Goal: Task Accomplishment & Management: Complete application form

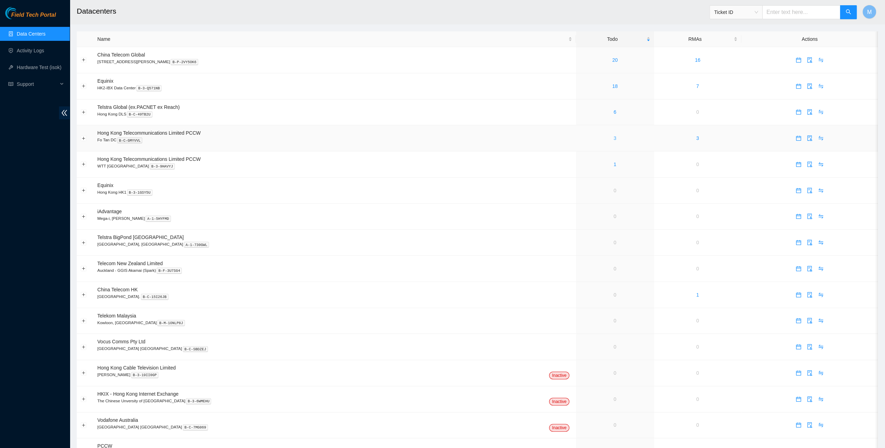
click at [614, 138] on link "3" at bounding box center [615, 138] width 3 height 6
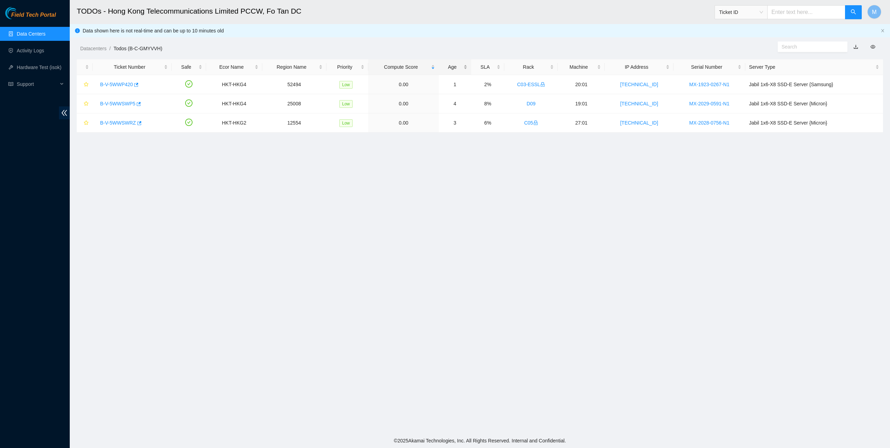
click at [462, 63] on div "Age" at bounding box center [455, 67] width 25 height 8
click at [121, 82] on link "B-V-5WWSWP5" at bounding box center [117, 85] width 35 height 6
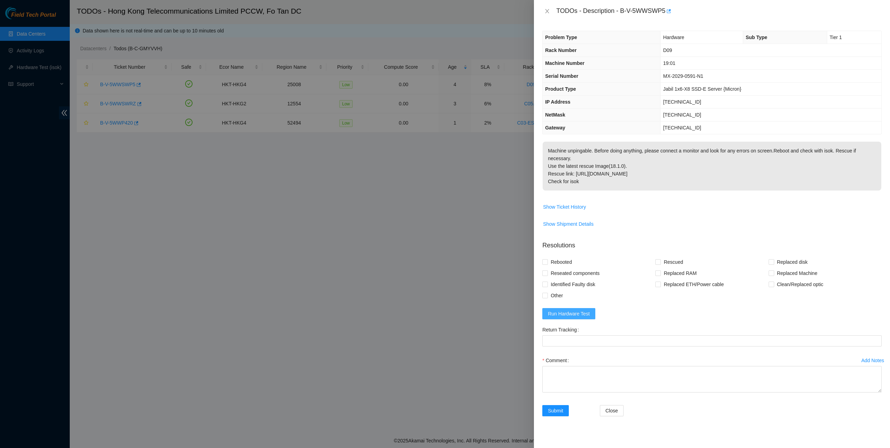
click at [581, 311] on span "Run Hardware Test" at bounding box center [569, 314] width 42 height 8
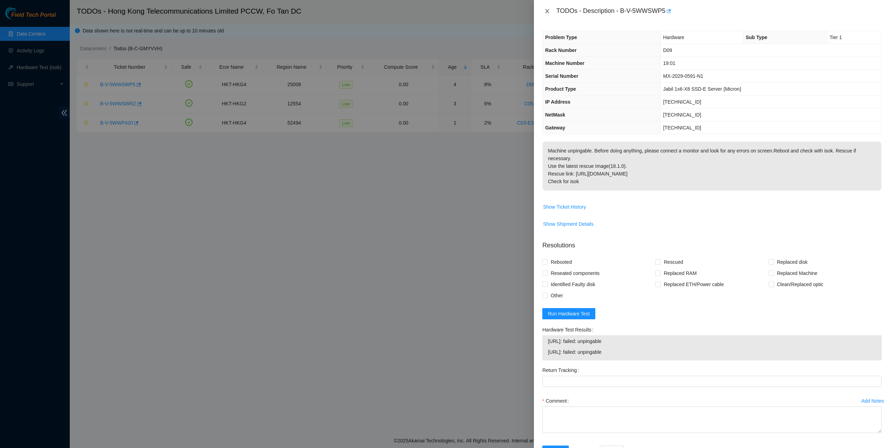
click at [548, 14] on icon "close" at bounding box center [547, 11] width 6 height 6
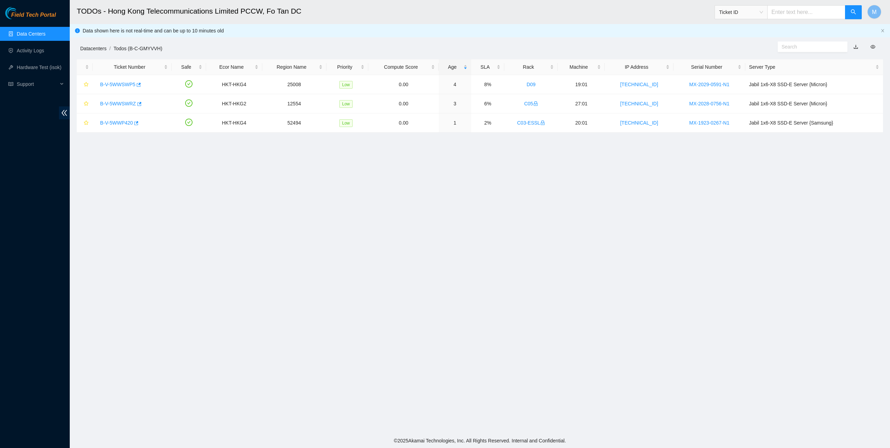
click at [101, 51] on link "Datacenters" at bounding box center [93, 49] width 26 height 6
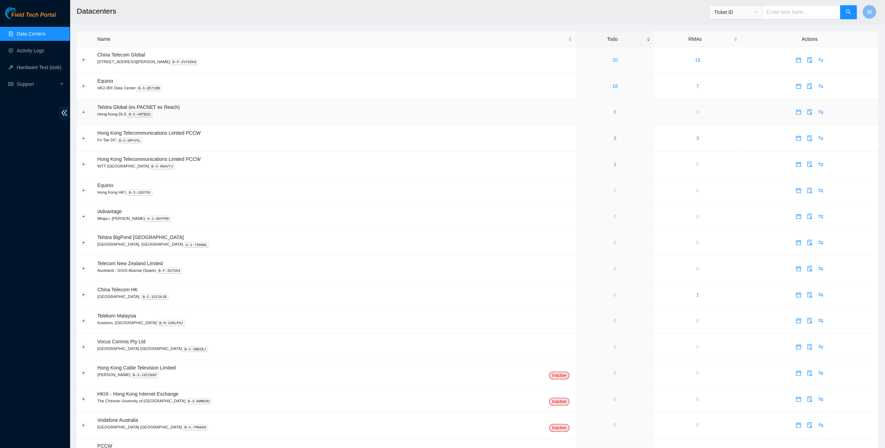
click at [614, 112] on link "6" at bounding box center [615, 112] width 3 height 6
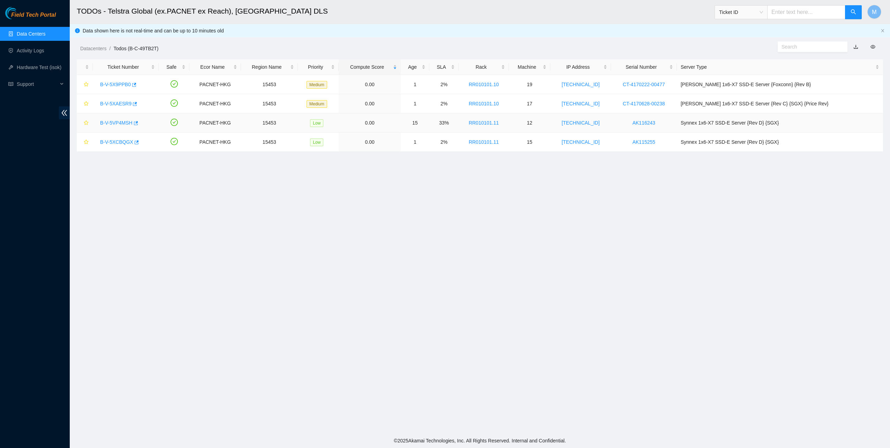
click at [113, 121] on link "B-V-5VP4MSH" at bounding box center [116, 123] width 32 height 6
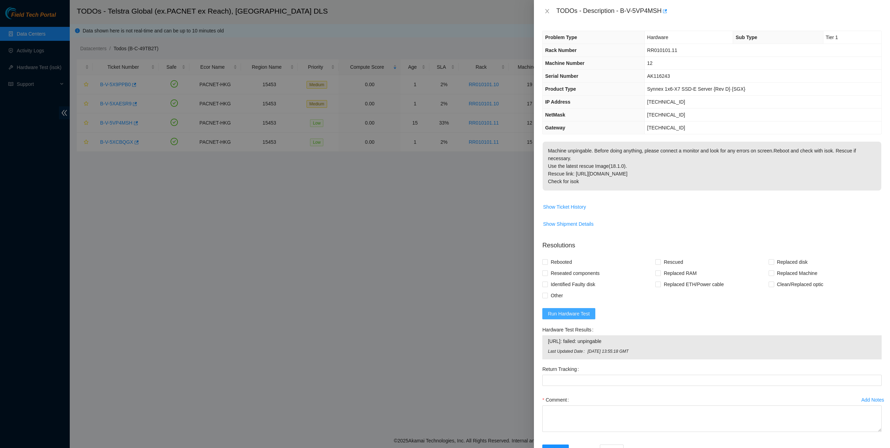
click at [585, 310] on span "Run Hardware Test" at bounding box center [569, 314] width 42 height 8
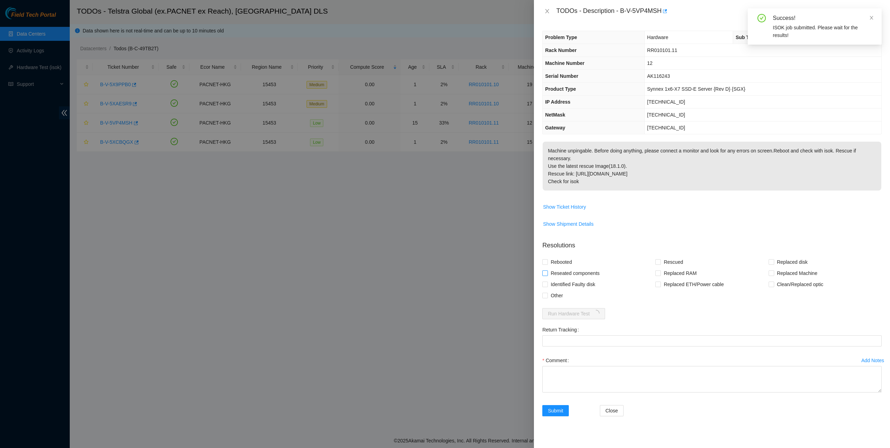
click at [566, 273] on span "Reseated components" at bounding box center [575, 273] width 54 height 11
click at [547, 273] on input "Reseated components" at bounding box center [544, 272] width 5 height 5
checkbox input "true"
click at [562, 260] on span "Rebooted" at bounding box center [561, 261] width 27 height 11
click at [547, 260] on input "Rebooted" at bounding box center [544, 261] width 5 height 5
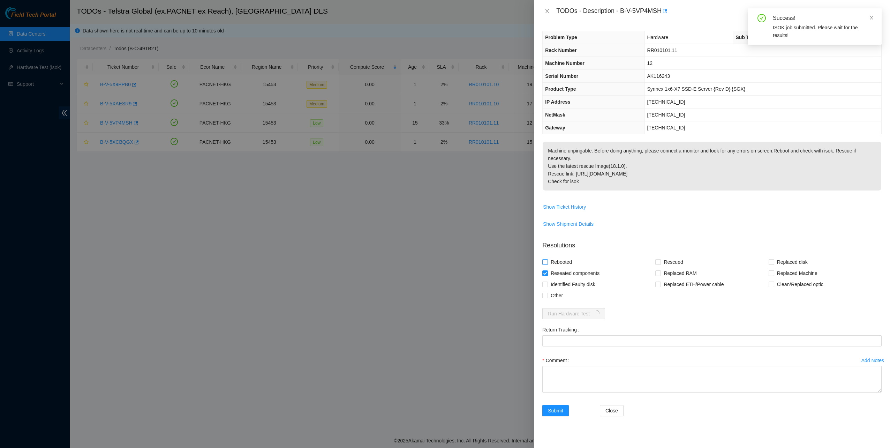
checkbox input "true"
click at [667, 260] on span "Rescued" at bounding box center [673, 261] width 25 height 11
click at [660, 260] on input "Rescued" at bounding box center [657, 261] width 5 height 5
checkbox input "true"
drag, startPoint x: 622, startPoint y: 13, endPoint x: 662, endPoint y: 22, distance: 41.1
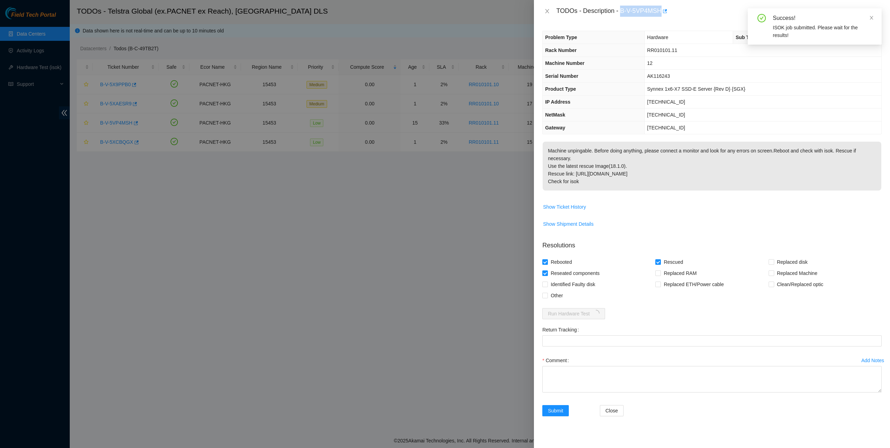
click at [662, 22] on div "TODOs - Description - B-V-5VP4MSH" at bounding box center [712, 11] width 356 height 22
copy div "B-V-5VP4MSH"
click at [428, 273] on div at bounding box center [445, 224] width 890 height 448
click at [575, 371] on textarea "Comment" at bounding box center [711, 379] width 339 height 27
type textarea "pass ok"
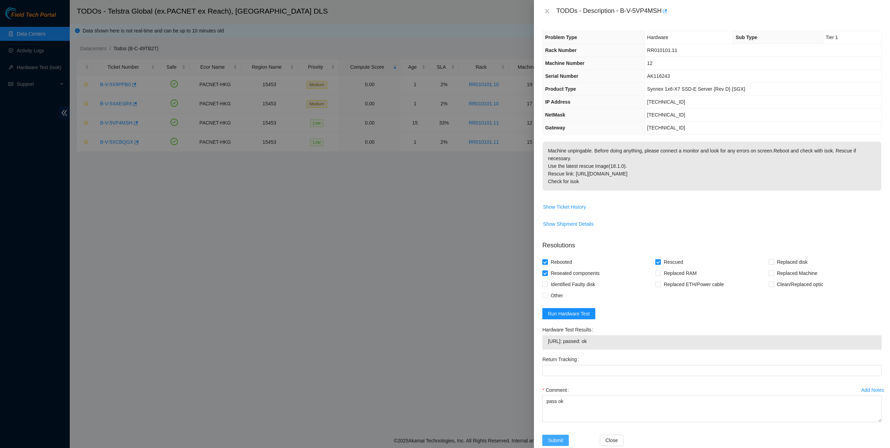
click at [563, 435] on button "Submit" at bounding box center [555, 440] width 27 height 11
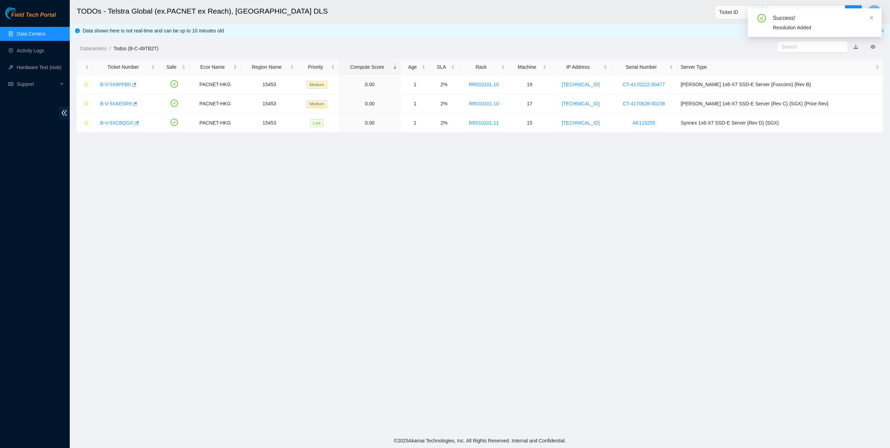
click at [29, 33] on link "Data Centers" at bounding box center [31, 34] width 29 height 6
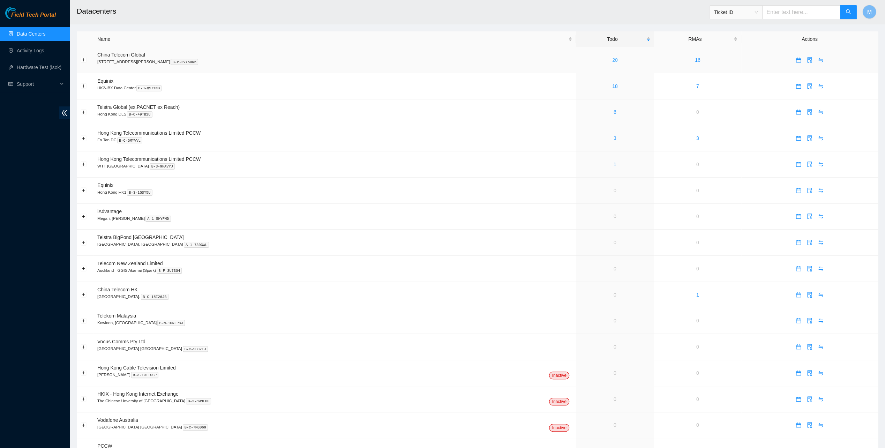
click at [612, 59] on link "20" at bounding box center [615, 60] width 6 height 6
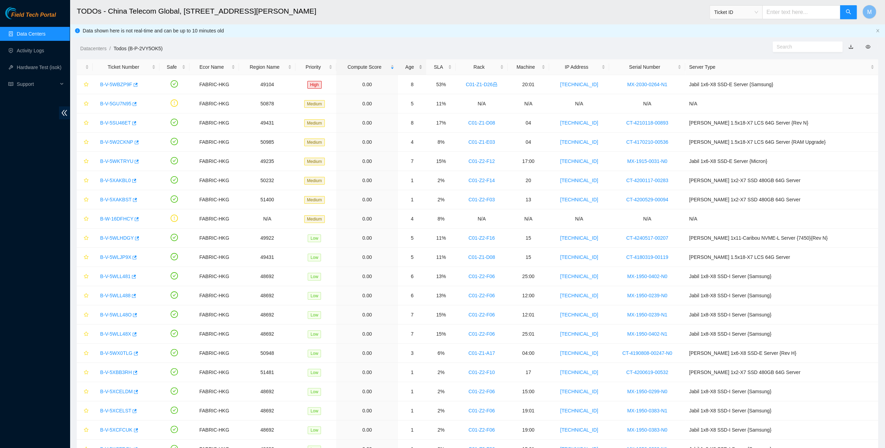
click at [423, 67] on div "Age" at bounding box center [412, 67] width 21 height 8
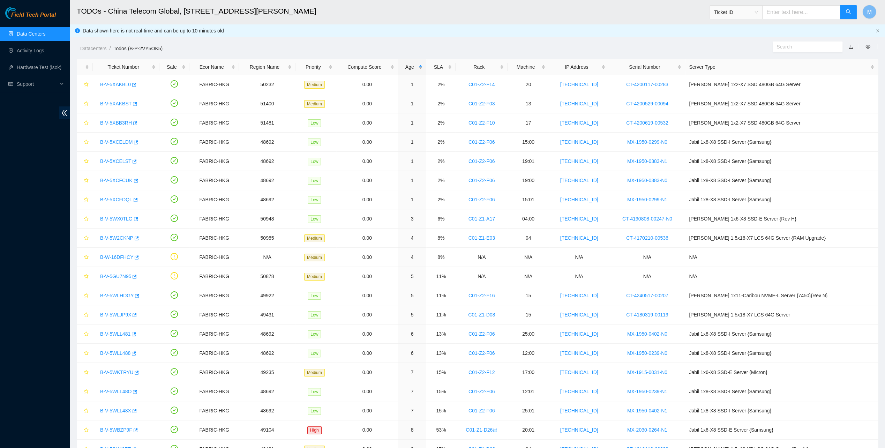
click at [423, 67] on div "Age" at bounding box center [412, 67] width 21 height 8
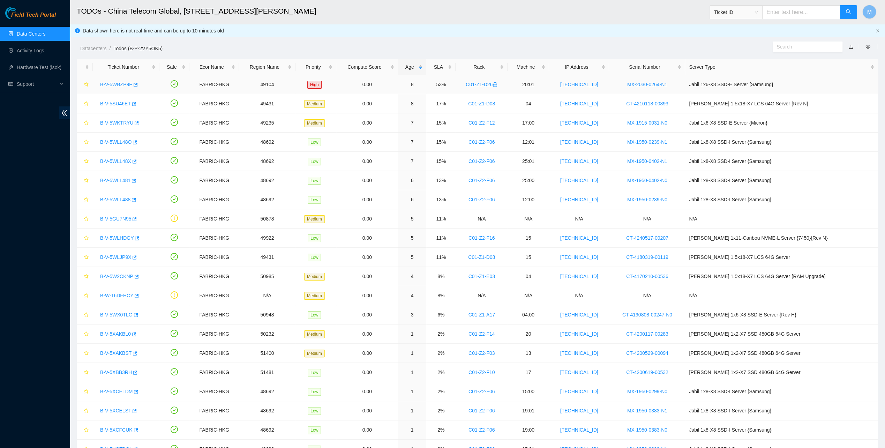
click at [106, 83] on link "B-V-5WBZP9F" at bounding box center [116, 85] width 32 height 6
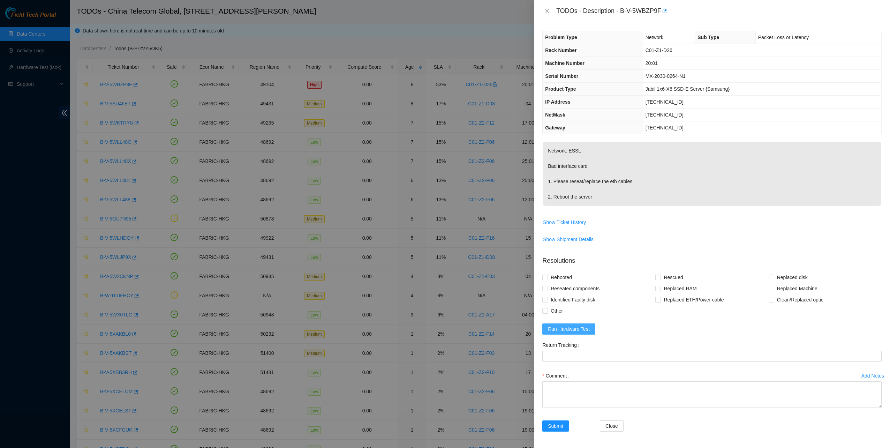
click at [578, 323] on button "Run Hardware Test" at bounding box center [568, 328] width 53 height 11
click at [870, 18] on icon "close" at bounding box center [871, 17] width 5 height 5
drag, startPoint x: 622, startPoint y: 10, endPoint x: 660, endPoint y: 15, distance: 38.4
click at [660, 15] on div "TODOs - Description - B-V-5WBZP9F" at bounding box center [718, 11] width 325 height 11
copy div "B-V-5WBZP9F"
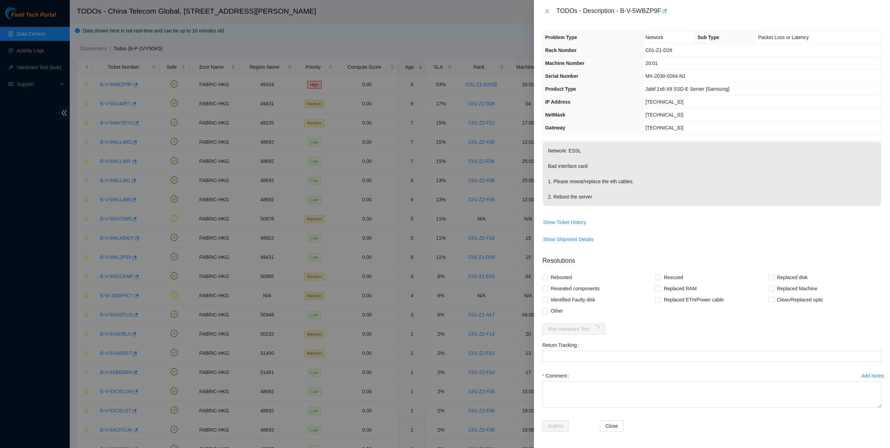
click at [735, 77] on td "MX-2030-0264-N1" at bounding box center [762, 76] width 239 height 13
drag, startPoint x: 572, startPoint y: 290, endPoint x: 569, endPoint y: 287, distance: 3.7
click at [571, 288] on span "Reseated components" at bounding box center [575, 288] width 54 height 11
click at [560, 275] on span "Rebooted" at bounding box center [561, 277] width 27 height 11
drag, startPoint x: 560, startPoint y: 275, endPoint x: 560, endPoint y: 286, distance: 10.8
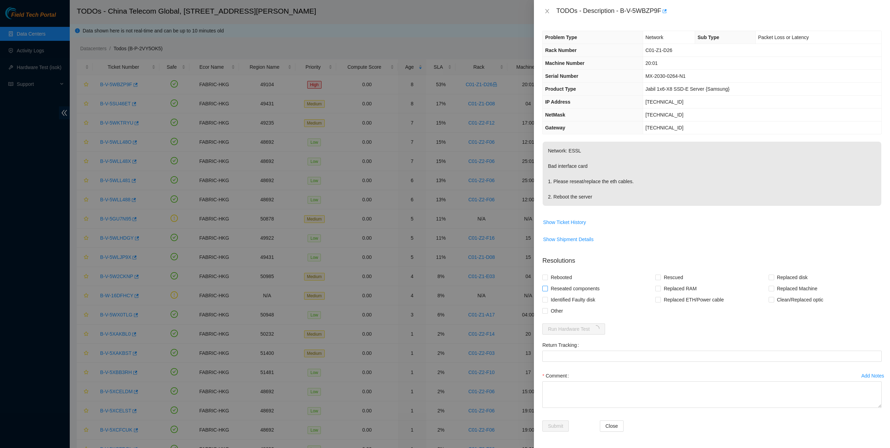
click at [560, 286] on span "Reseated components" at bounding box center [575, 288] width 54 height 11
click at [547, 286] on input "Reseated components" at bounding box center [544, 288] width 5 height 5
checkbox input "true"
click at [550, 277] on span "Rebooted" at bounding box center [561, 277] width 27 height 11
click at [547, 277] on input "Rebooted" at bounding box center [544, 277] width 5 height 5
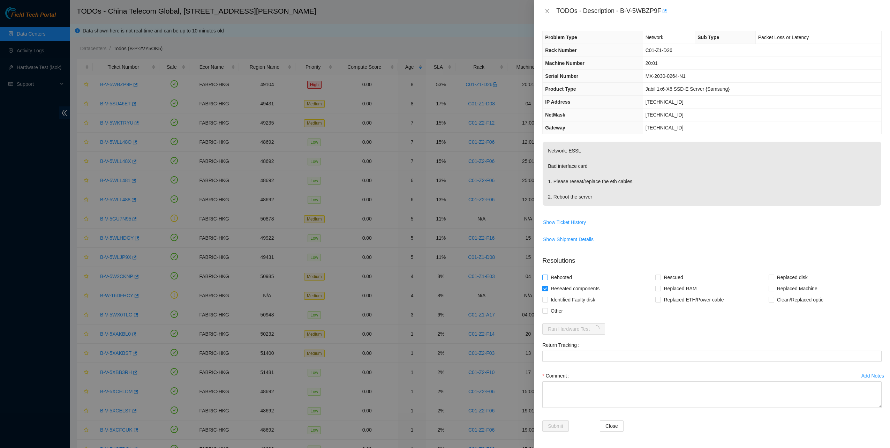
checkbox input "true"
click at [673, 276] on span "Rescued" at bounding box center [673, 277] width 25 height 11
click at [660, 276] on input "Rescued" at bounding box center [657, 277] width 5 height 5
checkbox input "true"
click at [572, 391] on textarea "Comment" at bounding box center [711, 394] width 339 height 27
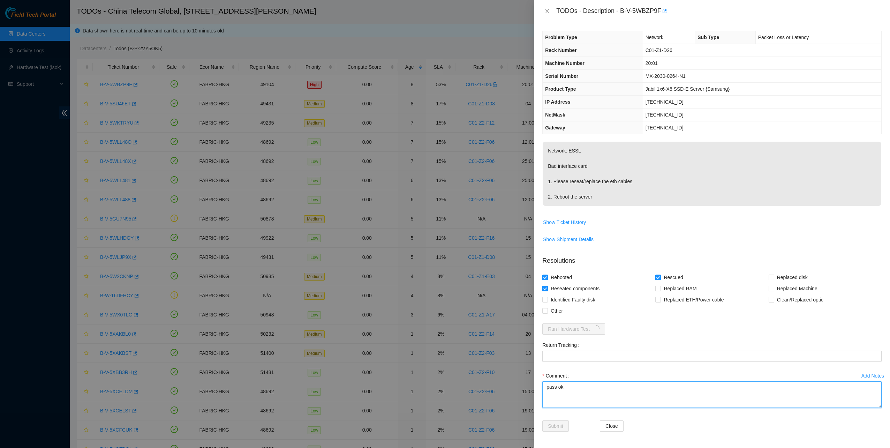
type textarea "pass ok"
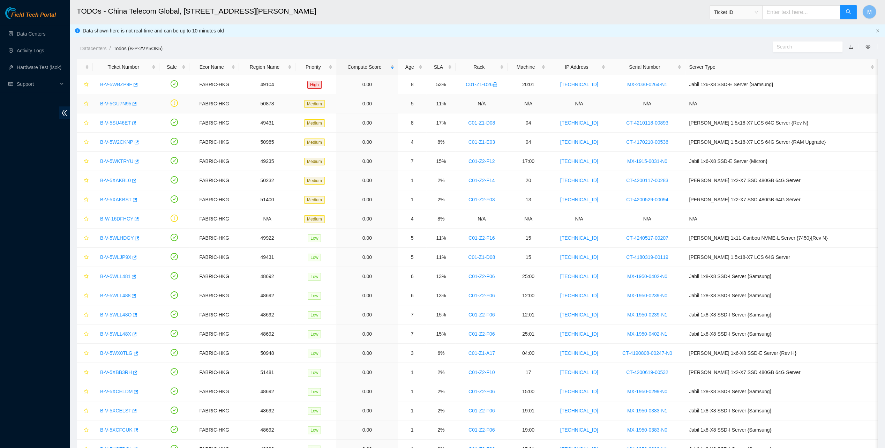
click at [127, 103] on link "B-V-5GU7N95" at bounding box center [115, 104] width 31 height 6
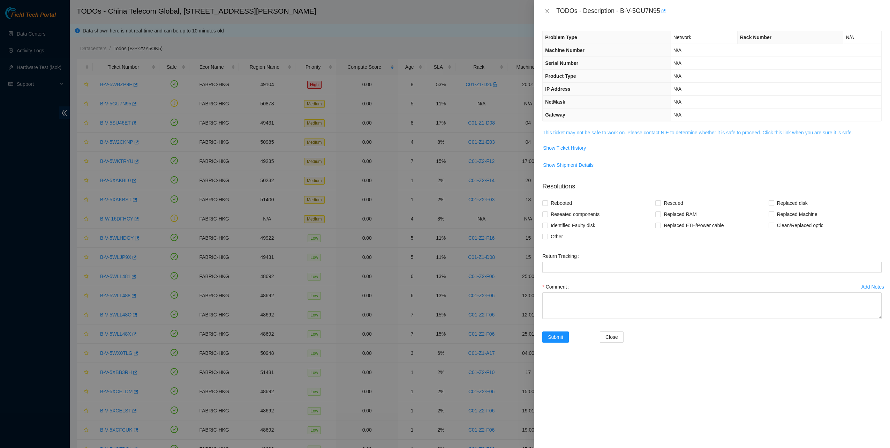
click at [602, 133] on link "This ticket may not be safe to work on. Please contact NIE to determine whether…" at bounding box center [698, 133] width 310 height 6
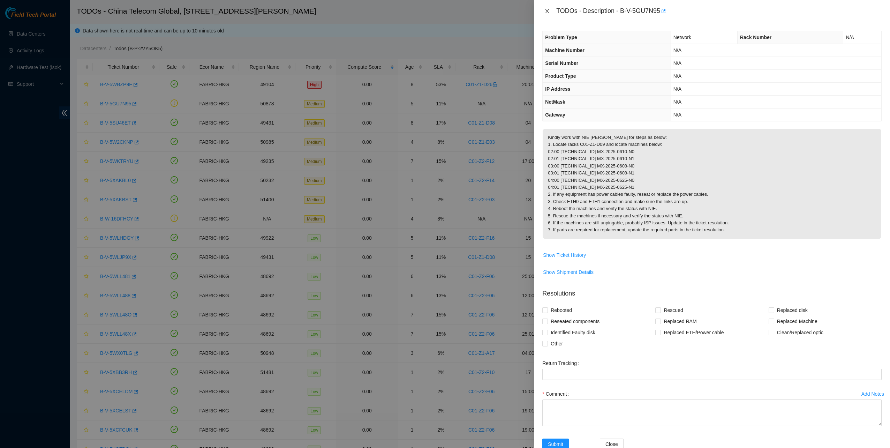
click at [548, 13] on icon "close" at bounding box center [547, 11] width 6 height 6
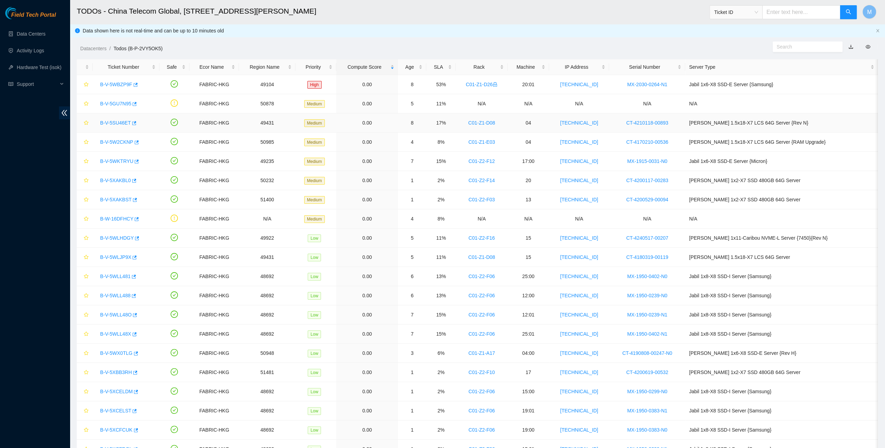
click at [114, 123] on link "B-V-5SU46ET" at bounding box center [115, 123] width 31 height 6
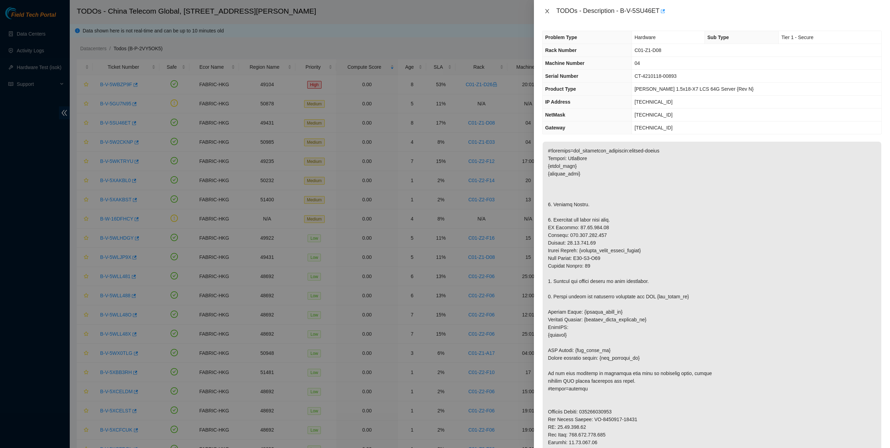
click at [547, 10] on icon "close" at bounding box center [547, 11] width 6 height 6
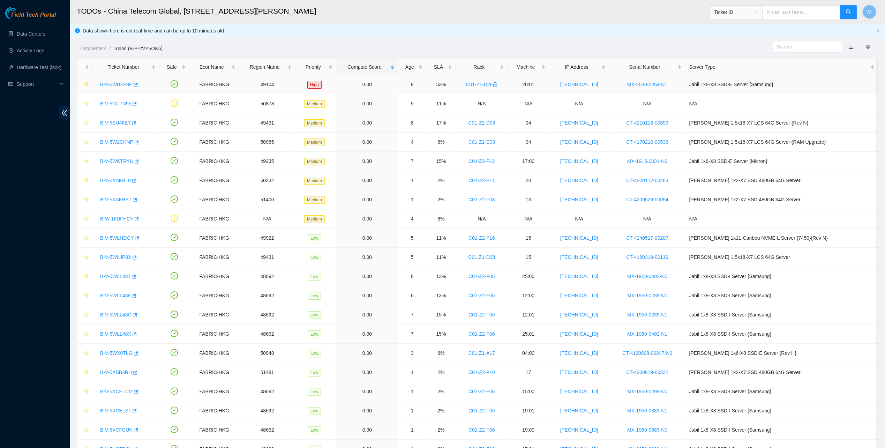
click at [109, 86] on link "B-V-5WBZP9F" at bounding box center [116, 85] width 32 height 6
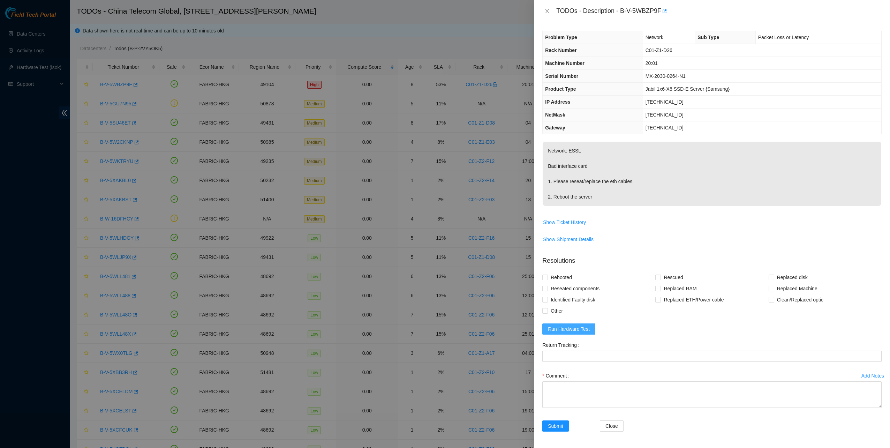
click at [577, 325] on span "Run Hardware Test" at bounding box center [569, 329] width 42 height 8
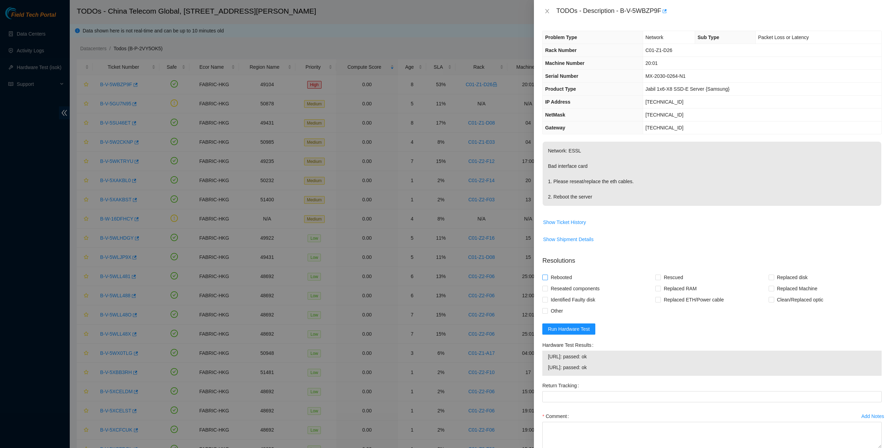
drag, startPoint x: 561, startPoint y: 291, endPoint x: 559, endPoint y: 278, distance: 13.4
click at [561, 290] on span "Reseated components" at bounding box center [575, 288] width 54 height 11
click at [547, 290] on input "Reseated components" at bounding box center [544, 288] width 5 height 5
checkbox input "true"
click at [558, 273] on span "Rebooted" at bounding box center [561, 277] width 27 height 11
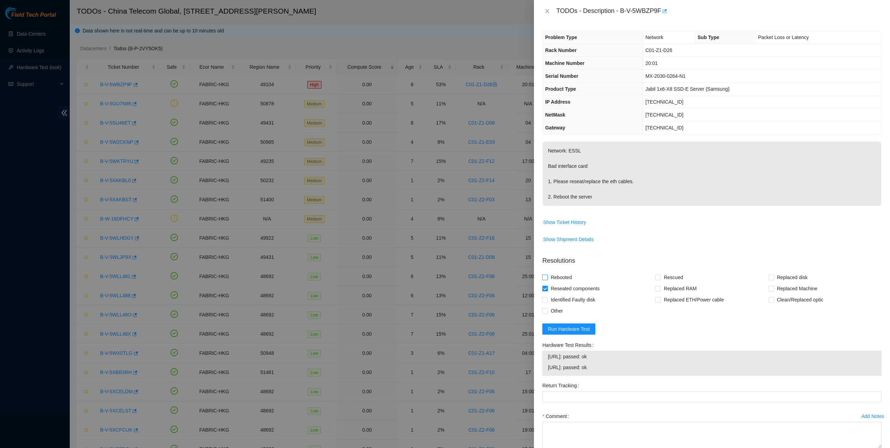
click at [547, 275] on input "Rebooted" at bounding box center [544, 277] width 5 height 5
checkbox input "true"
drag, startPoint x: 658, startPoint y: 271, endPoint x: 660, endPoint y: 277, distance: 5.5
click at [658, 272] on label "Rescued" at bounding box center [670, 277] width 30 height 11
click at [658, 275] on input "Rescued" at bounding box center [657, 277] width 5 height 5
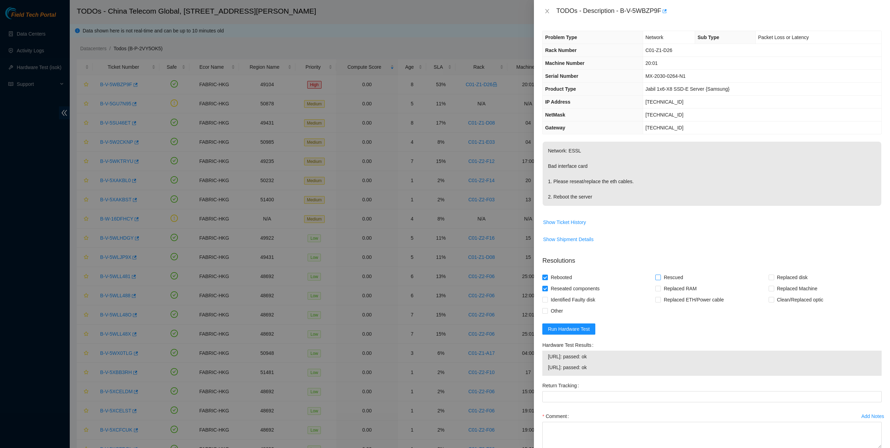
checkbox input "true"
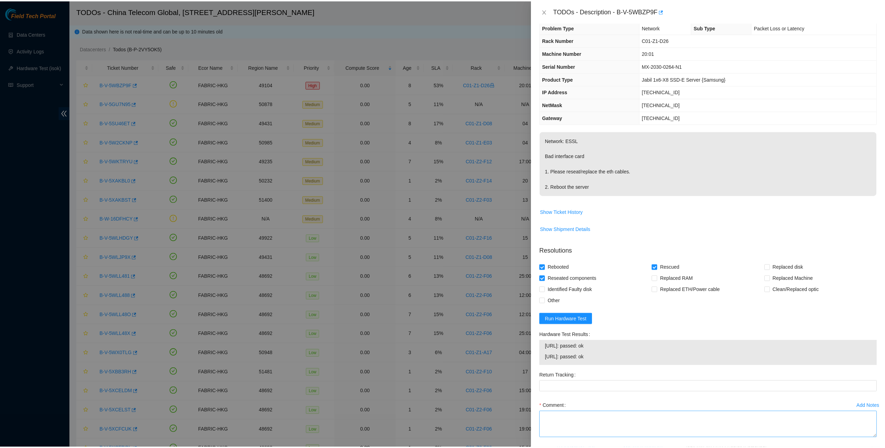
scroll to position [39, 0]
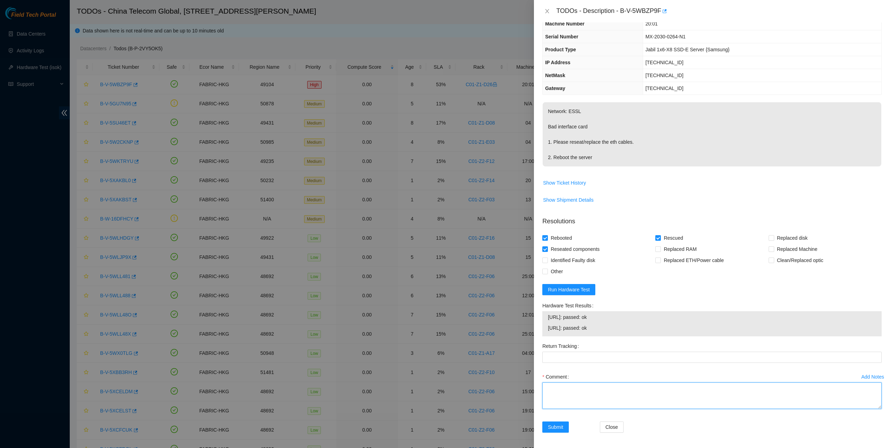
click at [580, 403] on textarea "Comment" at bounding box center [711, 395] width 339 height 27
type textarea "pass ok"
click at [564, 423] on button "Submit" at bounding box center [555, 426] width 27 height 11
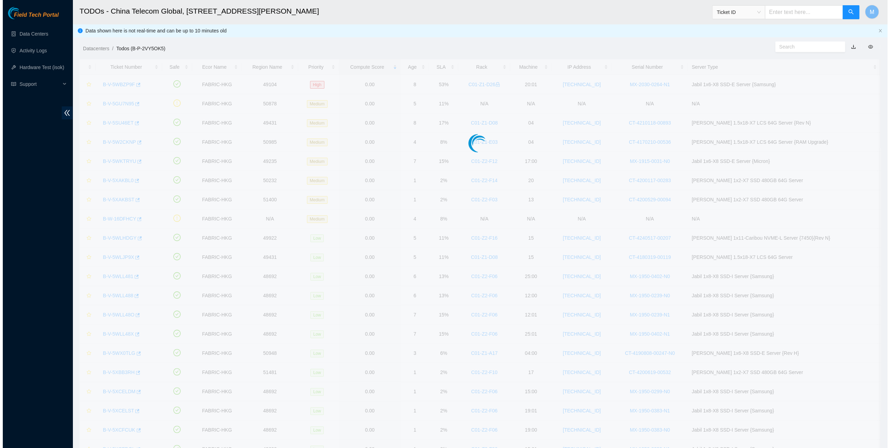
scroll to position [0, 0]
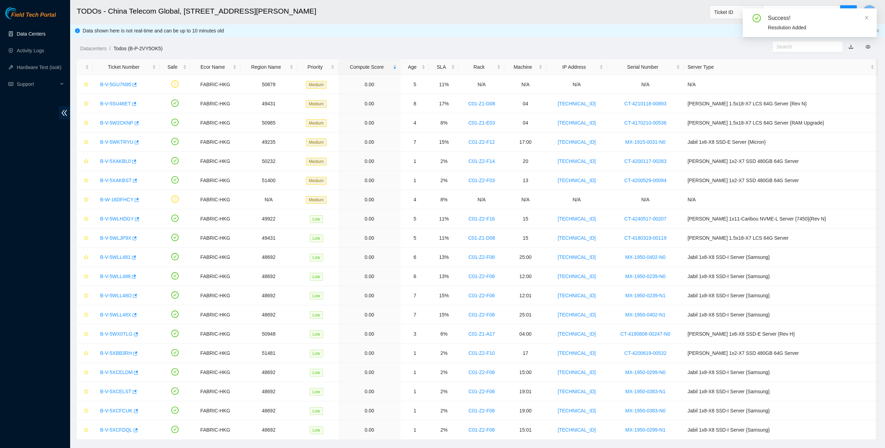
click at [37, 33] on link "Data Centers" at bounding box center [31, 34] width 29 height 6
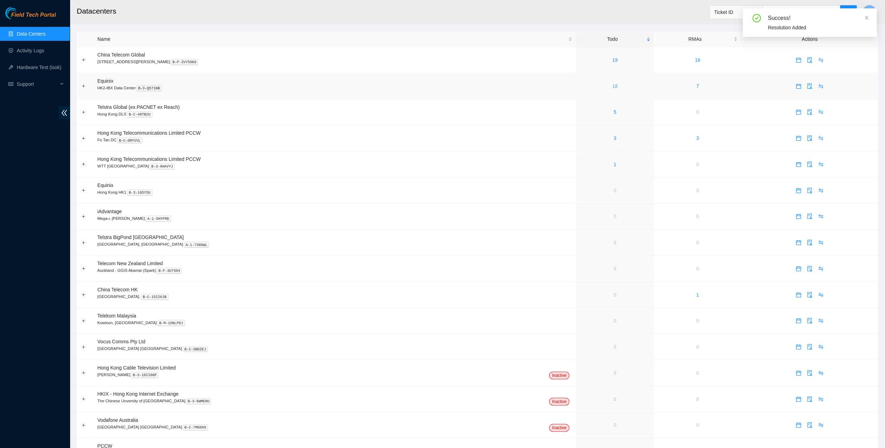
click at [612, 85] on link "18" at bounding box center [615, 86] width 6 height 6
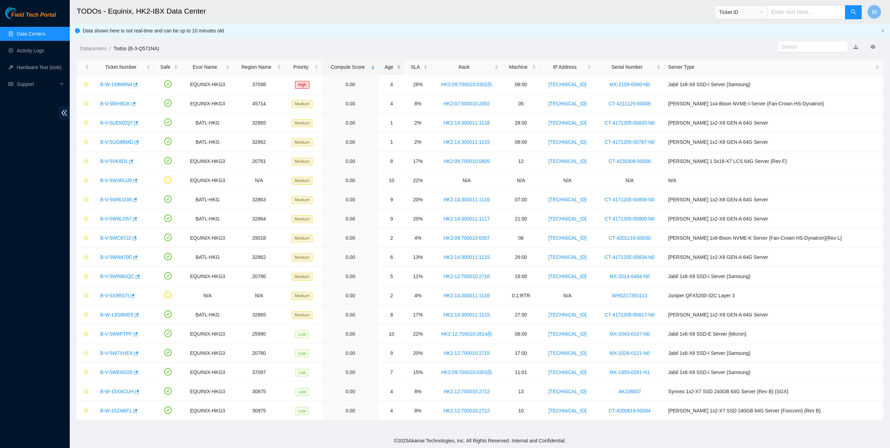
drag, startPoint x: 417, startPoint y: 63, endPoint x: 409, endPoint y: 65, distance: 8.1
click at [401, 63] on div "Age" at bounding box center [392, 67] width 18 height 8
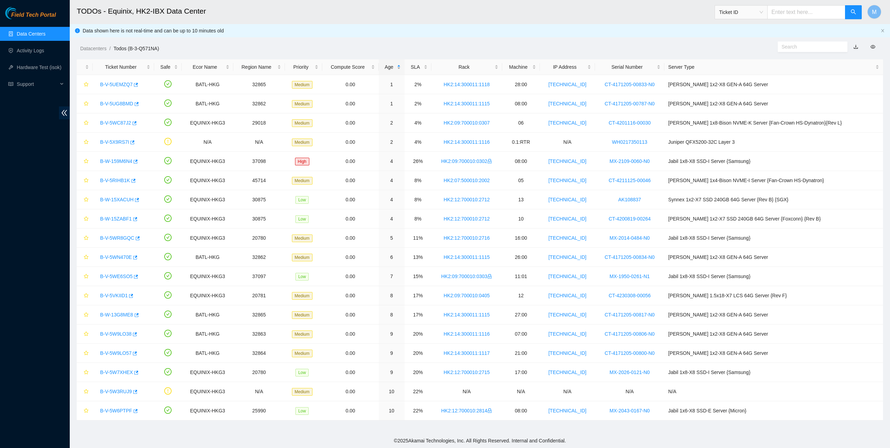
click at [401, 65] on div "Age" at bounding box center [392, 67] width 18 height 8
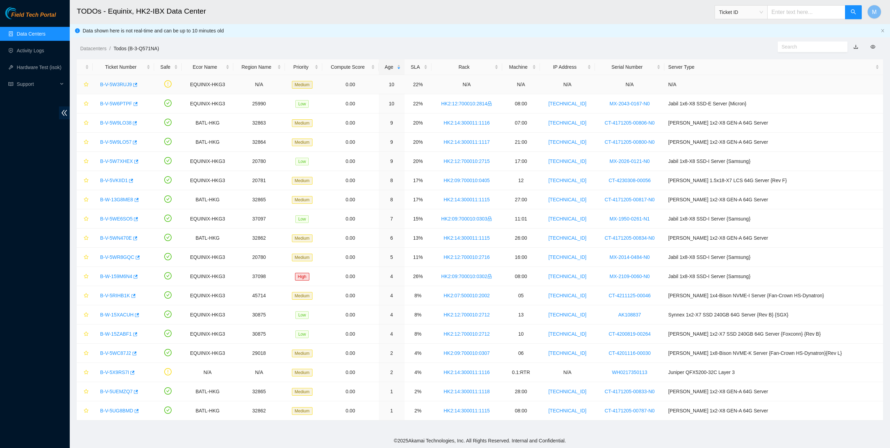
click at [116, 83] on link "B-V-5W3RUJ9" at bounding box center [116, 85] width 32 height 6
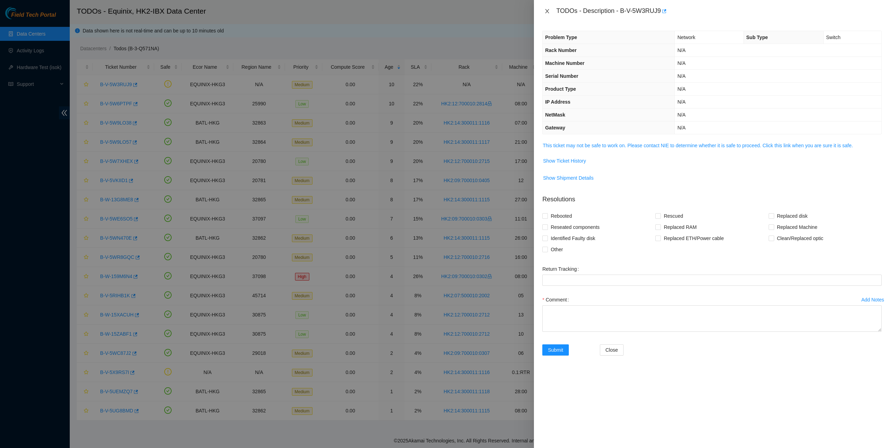
click at [546, 11] on icon "close" at bounding box center [547, 11] width 6 height 6
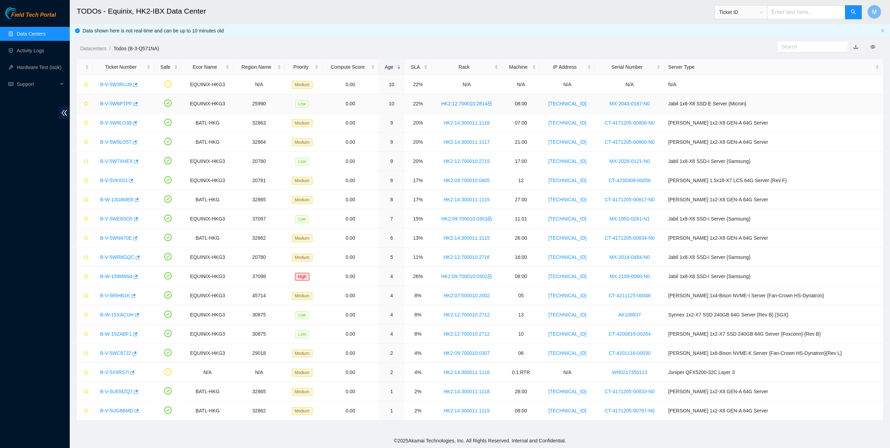
click at [119, 105] on link "B-V-5W6PTPF" at bounding box center [116, 104] width 32 height 6
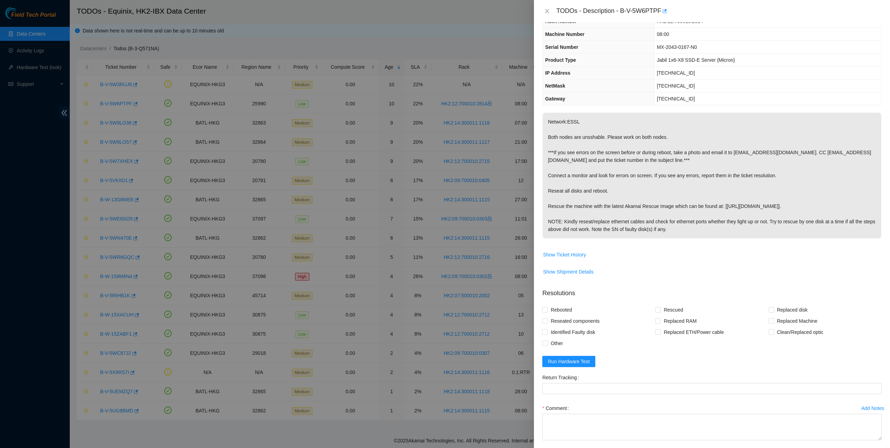
scroll to position [35, 0]
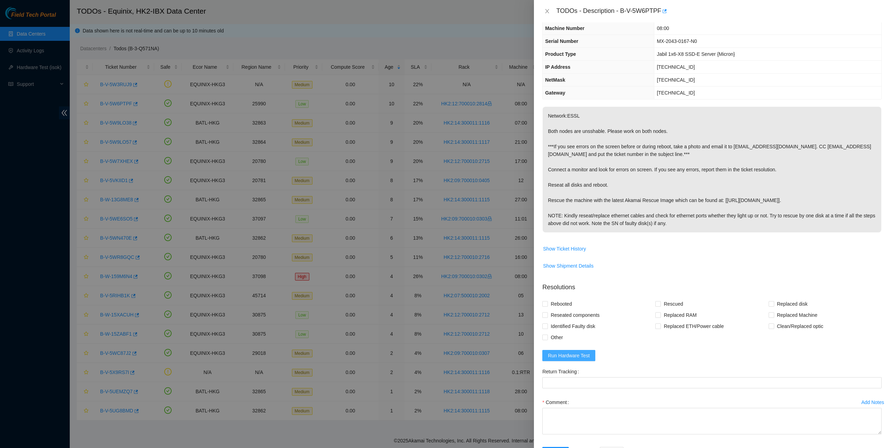
click at [580, 354] on span "Run Hardware Test" at bounding box center [569, 356] width 42 height 8
click at [623, 11] on div "TODOs - Description - B-V-5W6PTPF" at bounding box center [718, 11] width 325 height 11
drag, startPoint x: 622, startPoint y: 11, endPoint x: 659, endPoint y: 15, distance: 37.9
click at [659, 15] on div "TODOs - Description - B-V-5W6PTPF" at bounding box center [718, 11] width 325 height 11
copy div "B-V-5W6PTPF"
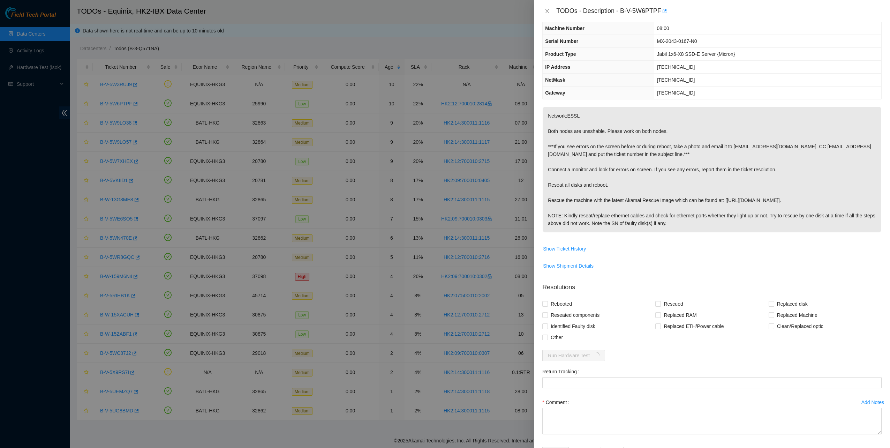
click at [642, 88] on th "Gateway" at bounding box center [599, 93] width 112 height 13
click at [573, 306] on span "Rebooted" at bounding box center [561, 303] width 27 height 11
click at [547, 306] on input "Rebooted" at bounding box center [544, 303] width 5 height 5
checkbox input "true"
click at [571, 313] on span "Reseated components" at bounding box center [575, 314] width 54 height 11
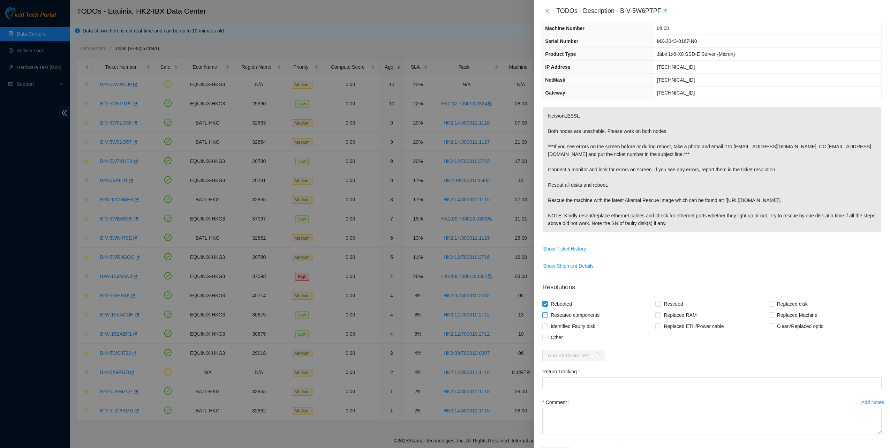
click at [547, 313] on input "Reseated components" at bounding box center [544, 314] width 5 height 5
checkbox input "true"
click at [666, 304] on span "Rescued" at bounding box center [673, 303] width 25 height 11
click at [660, 304] on input "Rescued" at bounding box center [657, 303] width 5 height 5
checkbox input "true"
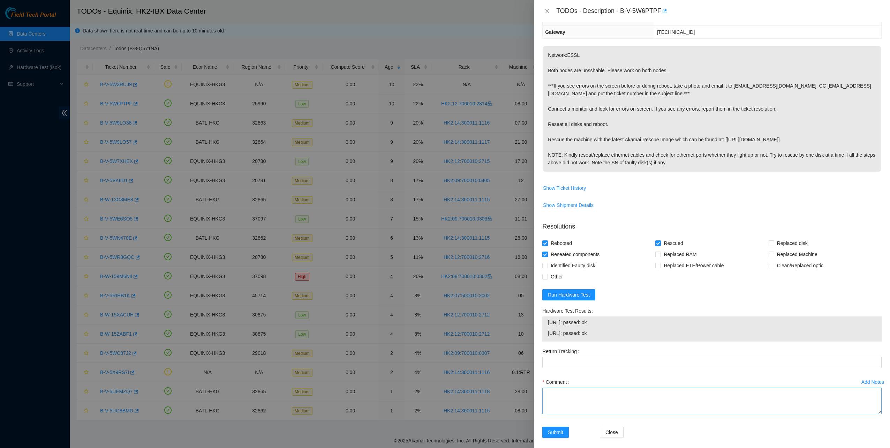
scroll to position [101, 0]
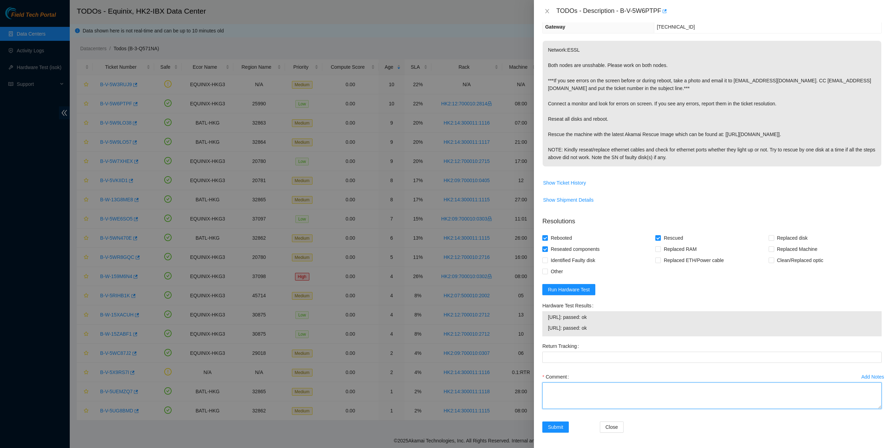
drag, startPoint x: 560, startPoint y: 401, endPoint x: 562, endPoint y: 396, distance: 5.8
click at [560, 401] on textarea "Comment" at bounding box center [711, 395] width 339 height 27
type textarea "pass ok"
click at [563, 428] on span "Submit" at bounding box center [555, 427] width 15 height 8
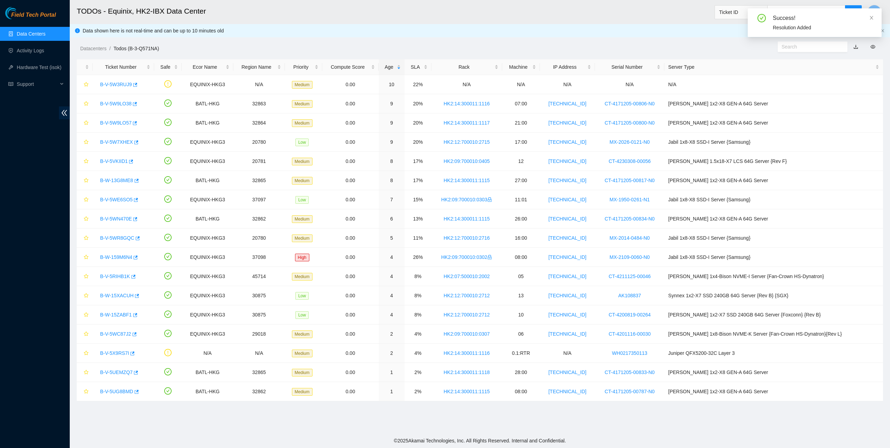
scroll to position [0, 0]
click at [18, 43] on ul "Data Centers Activity Logs Hardware Test (isok) Support" at bounding box center [35, 58] width 70 height 67
click at [20, 51] on link "Activity Logs" at bounding box center [31, 51] width 28 height 6
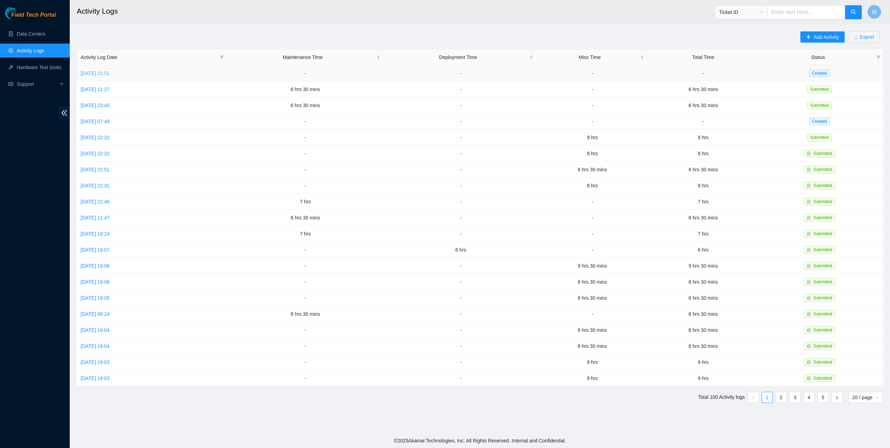
click at [107, 74] on link "Sat, 04 Oct 2025 21:51" at bounding box center [95, 73] width 29 height 6
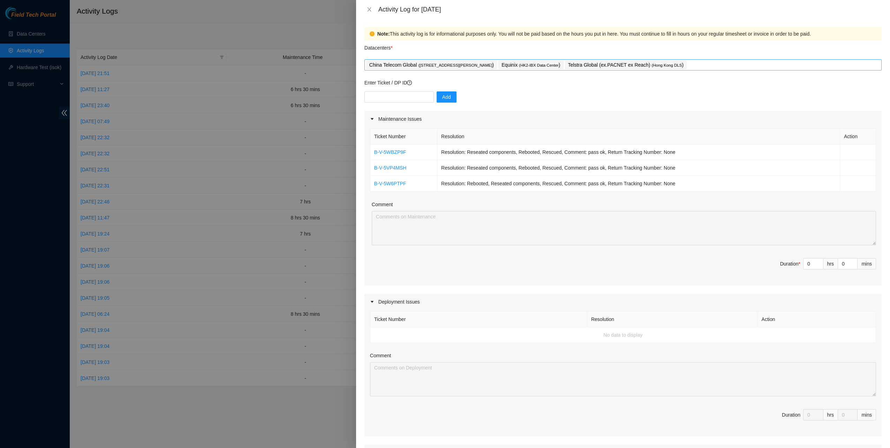
click at [713, 65] on div "China Telecom Global ( Room B11, 2/F, 18 Chun Yat Street, TKO , Hong Kong ) Equ…" at bounding box center [623, 65] width 514 height 10
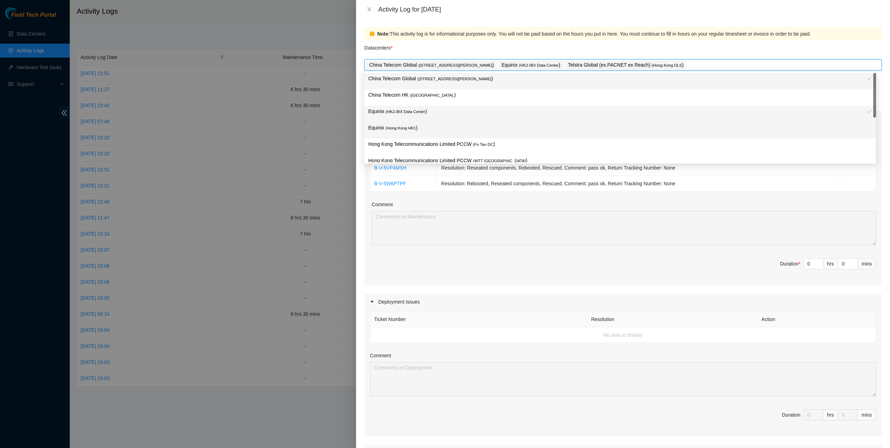
click at [433, 129] on p "Equinix ( Hong Kong HK1 )" at bounding box center [620, 128] width 504 height 8
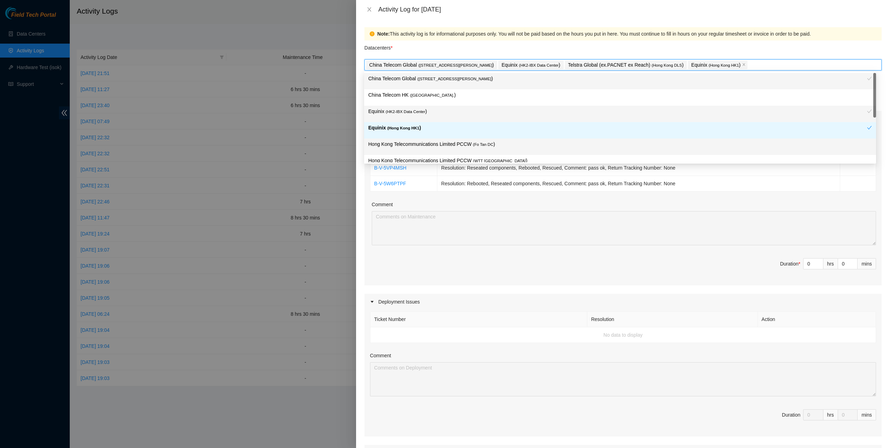
click at [438, 143] on p "Hong Kong Telecommunications Limited PCCW ( Fo Tan DC )" at bounding box center [620, 144] width 504 height 8
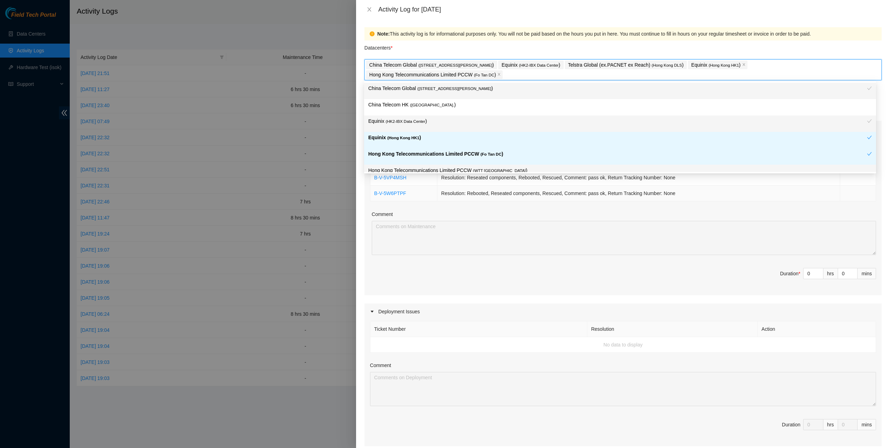
drag, startPoint x: 499, startPoint y: 171, endPoint x: 559, endPoint y: 193, distance: 63.9
click at [499, 171] on p "Hong Kong Telecommunications Limited PCCW ( WTT DC )" at bounding box center [620, 170] width 504 height 8
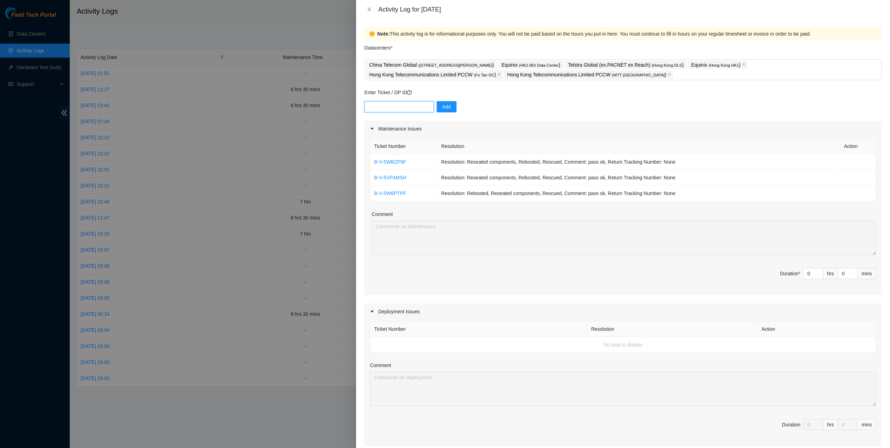
click at [382, 110] on input "text" at bounding box center [398, 106] width 69 height 11
paste input "B-V-5W9LO38"
type input "B-V-5W9LO38"
click at [442, 107] on span "Add" at bounding box center [446, 107] width 9 height 8
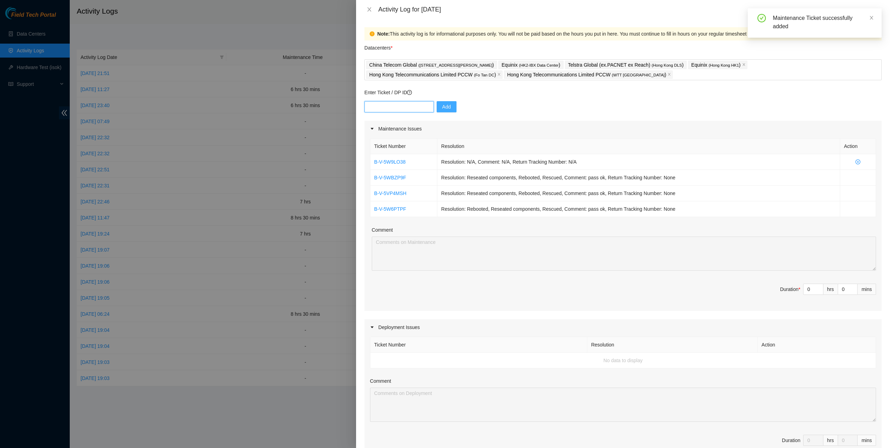
click at [393, 104] on input "text" at bounding box center [398, 106] width 69 height 11
paste input "B-V-5VP3KC5"
type input "B-V-5VP3KC5"
click at [448, 107] on button "Add" at bounding box center [447, 106] width 20 height 11
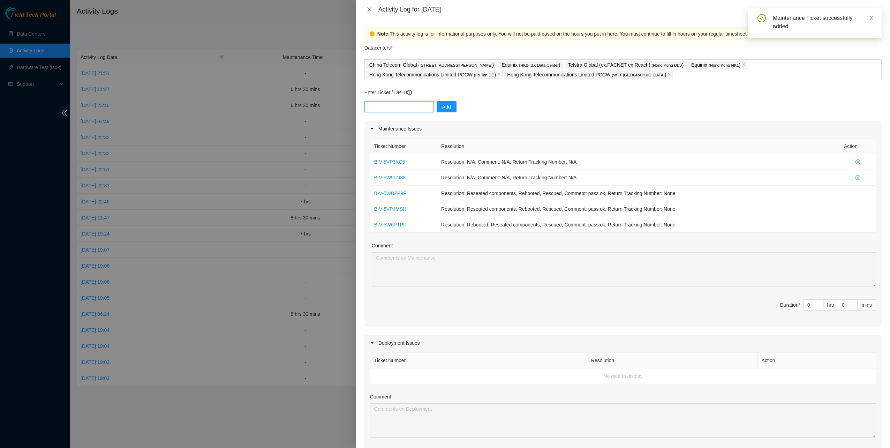
click at [386, 106] on input "text" at bounding box center [398, 106] width 69 height 11
paste input "B-V-5VP3KCK"
type input "B-V-5VP3KCK"
click at [446, 104] on button "Add" at bounding box center [447, 106] width 20 height 11
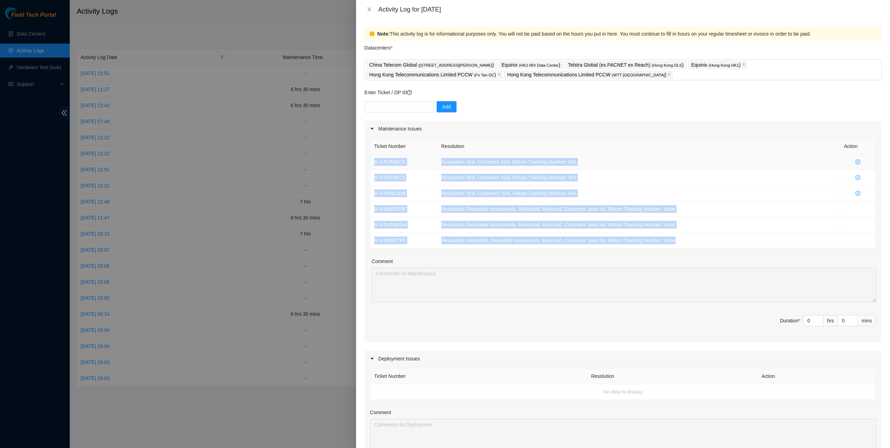
drag, startPoint x: 678, startPoint y: 240, endPoint x: 373, endPoint y: 163, distance: 315.2
click at [373, 163] on tbody "B-V-5VP3KCK Resolution: N/A, Comment: N/A, Return Tracking Number: N/A B-V-5VP3…" at bounding box center [623, 201] width 506 height 94
copy tbody "B-V-5VP3KCK Resolution: N/A, Comment: N/A, Return Tracking Number: N/A B-V-5VP3…"
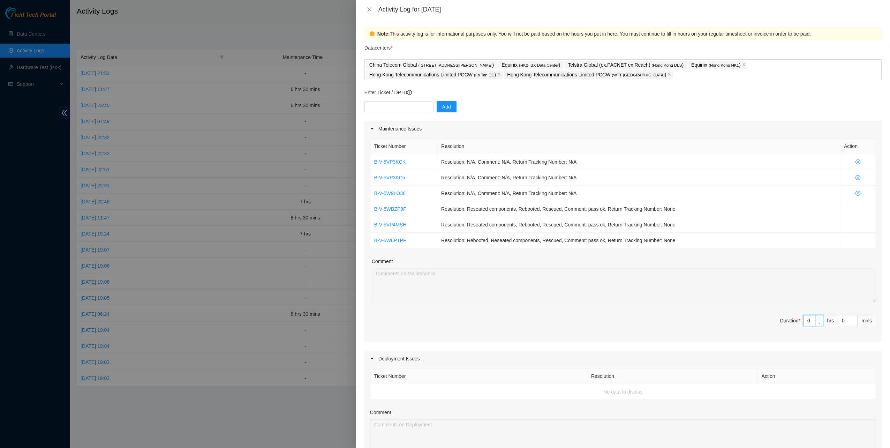
drag, startPoint x: 806, startPoint y: 320, endPoint x: 786, endPoint y: 310, distance: 22.8
click at [789, 312] on div "Ticket Number Resolution Action B-V-5VP3KCK Resolution: N/A, Comment: N/A, Retu…" at bounding box center [622, 239] width 517 height 205
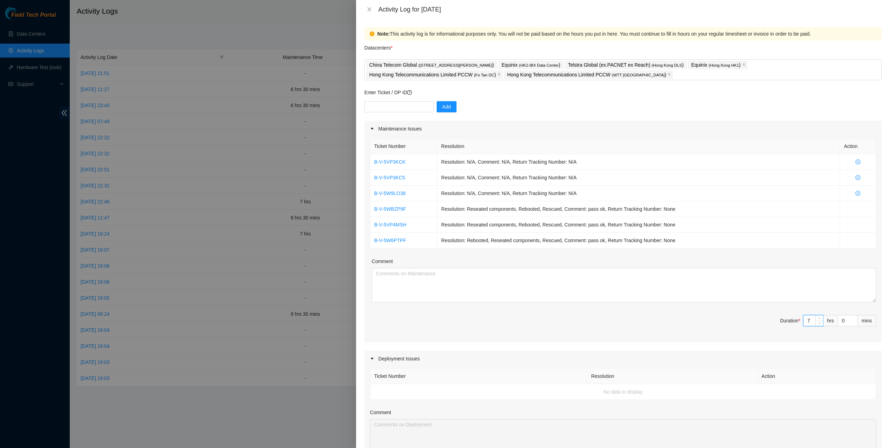
type input "7"
click at [601, 289] on textarea "Comment" at bounding box center [624, 285] width 504 height 34
paste textarea "B-V-5VP3KCK Resolution: N/A, Comment: N/A, Return Tracking Number: N/A B-V-5VP3…"
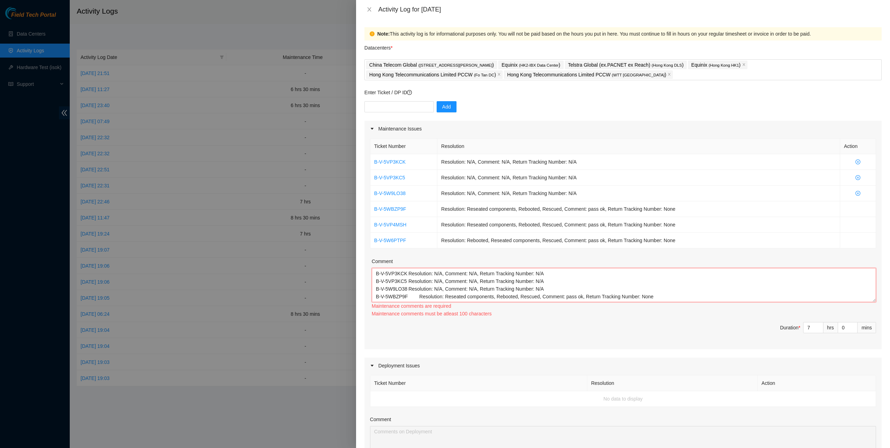
scroll to position [13, 0]
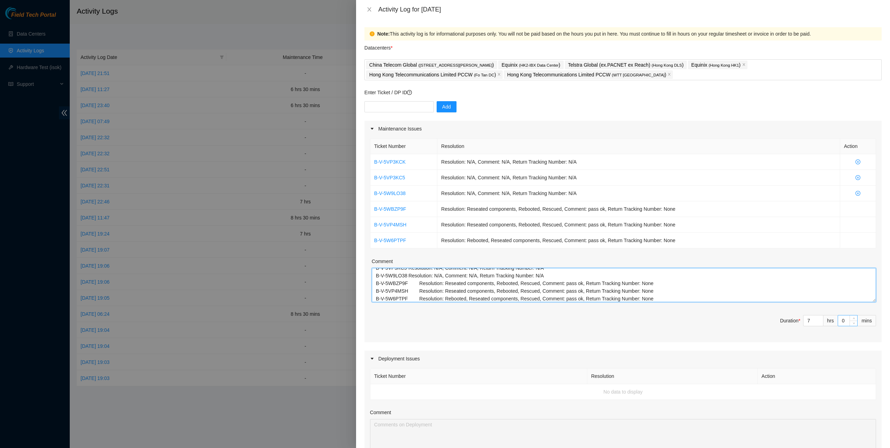
type textarea "B-V-5VP3KCK Resolution: N/A, Comment: N/A, Return Tracking Number: N/A B-V-5VP3…"
click at [838, 322] on input "0" at bounding box center [847, 320] width 19 height 10
type input "30"
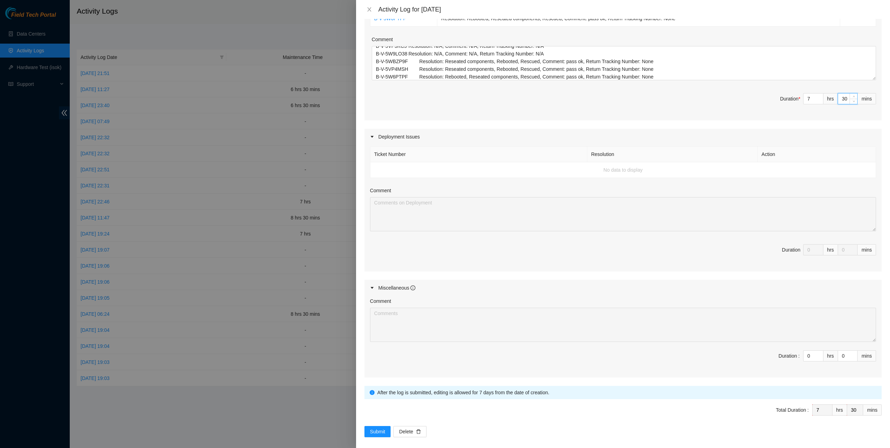
scroll to position [225, 0]
type input "30"
click at [375, 425] on span "Submit" at bounding box center [377, 429] width 15 height 8
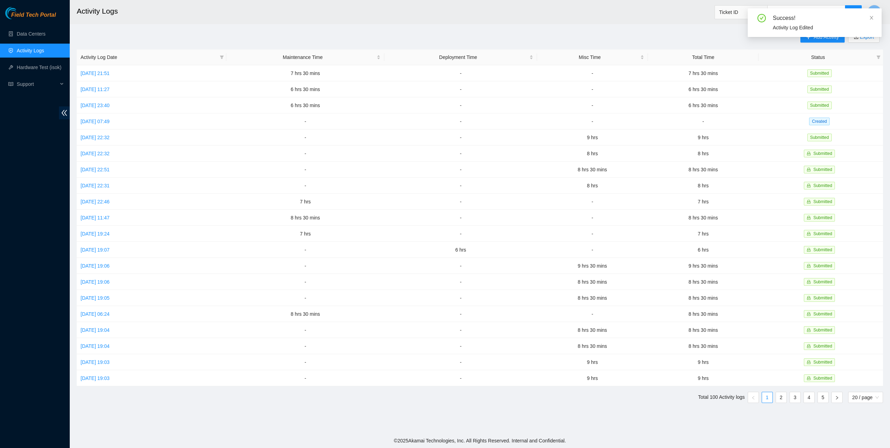
drag, startPoint x: 873, startPoint y: 17, endPoint x: 869, endPoint y: 27, distance: 10.0
click at [873, 17] on icon "close" at bounding box center [871, 17] width 5 height 5
click at [877, 10] on span "M" at bounding box center [874, 12] width 5 height 9
click at [826, 61] on link "Logout" at bounding box center [822, 62] width 15 height 6
